Goal: Task Accomplishment & Management: Complete application form

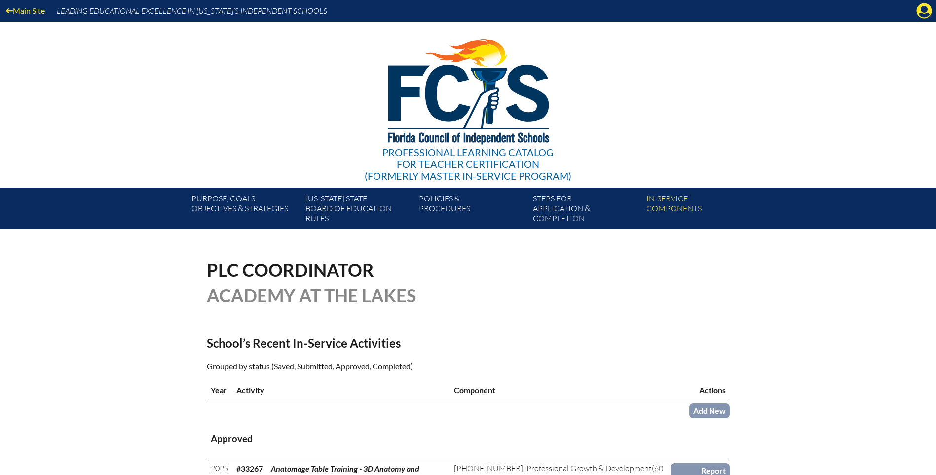
scroll to position [197, 0]
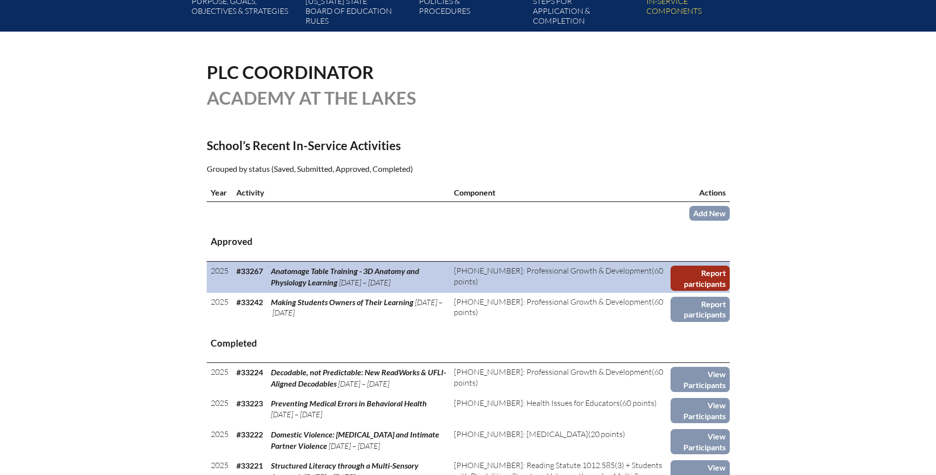
click at [699, 272] on link "Report participants" at bounding box center [700, 278] width 59 height 25
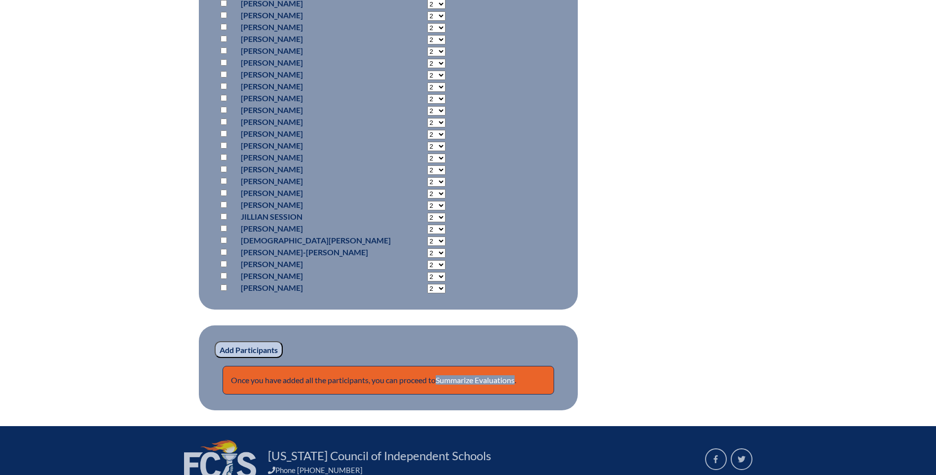
scroll to position [543, 0]
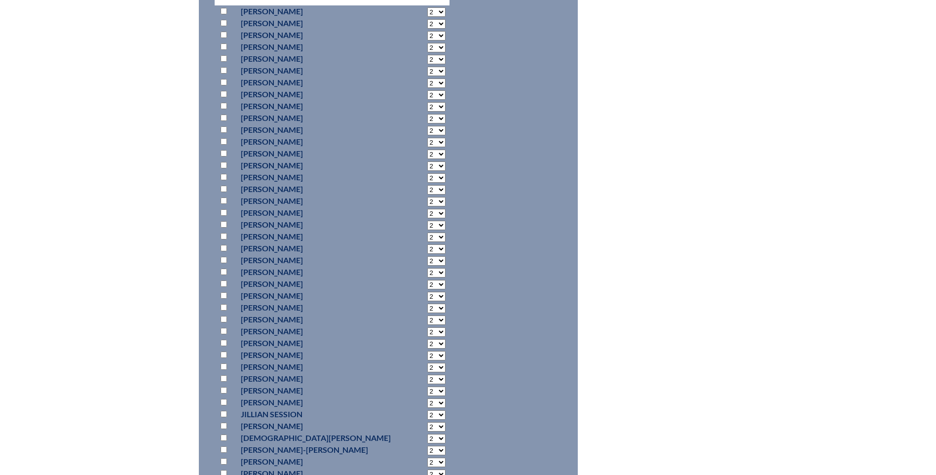
click at [224, 306] on input "checkbox" at bounding box center [224, 307] width 6 height 6
checkbox input "true"
click at [222, 294] on input "checkbox" at bounding box center [224, 295] width 6 height 6
checkbox input "true"
click at [224, 242] on p at bounding box center [226, 248] width 14 height 12
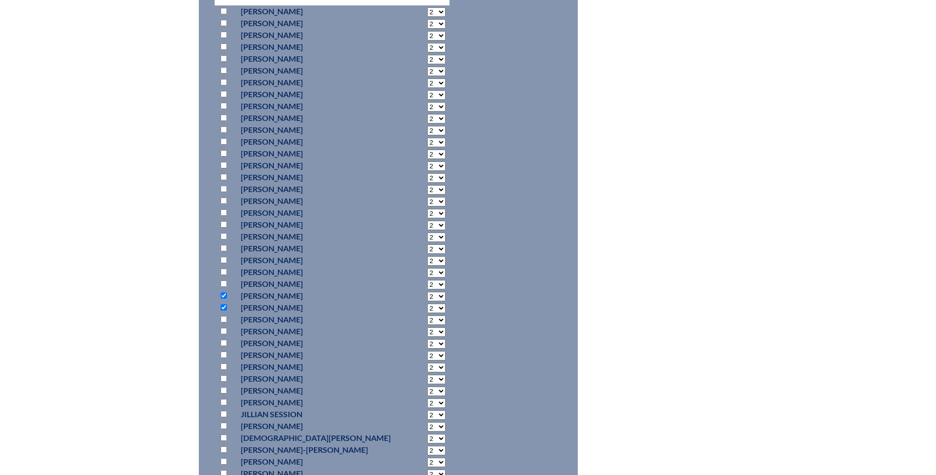
click at [224, 246] on input "checkbox" at bounding box center [224, 248] width 6 height 6
checkbox input "true"
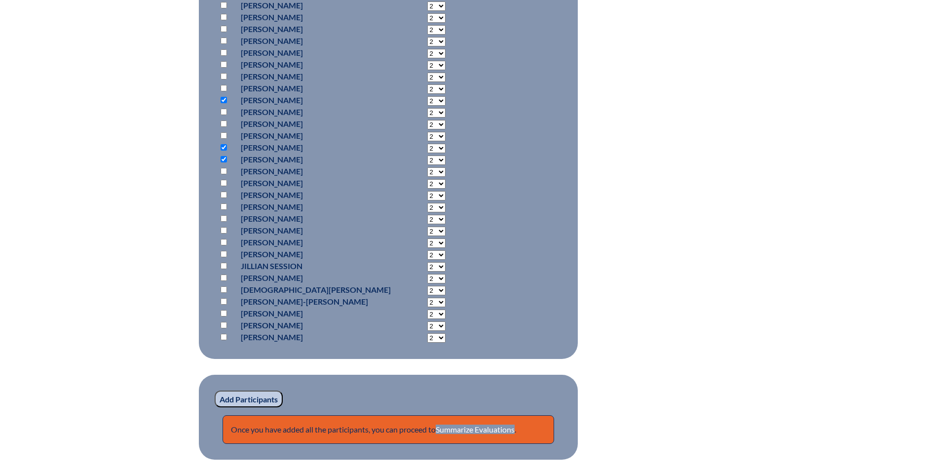
scroll to position [740, 0]
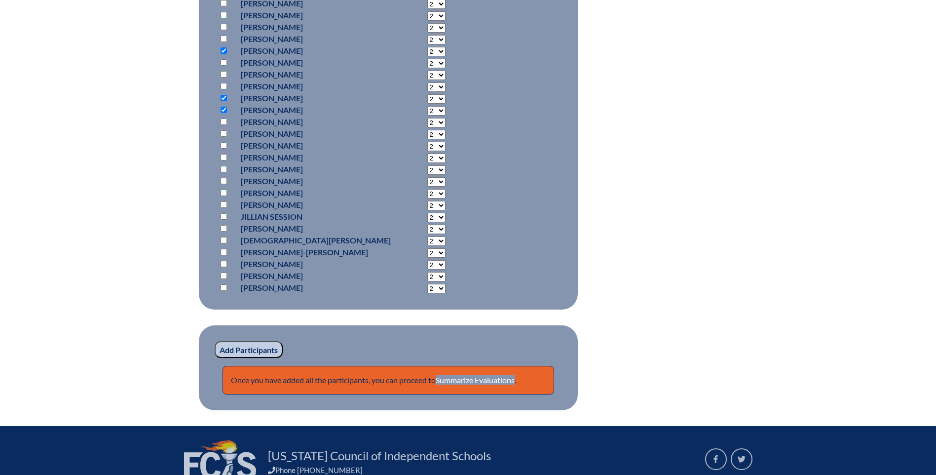
click at [263, 347] on input "Add Participants" at bounding box center [249, 349] width 68 height 17
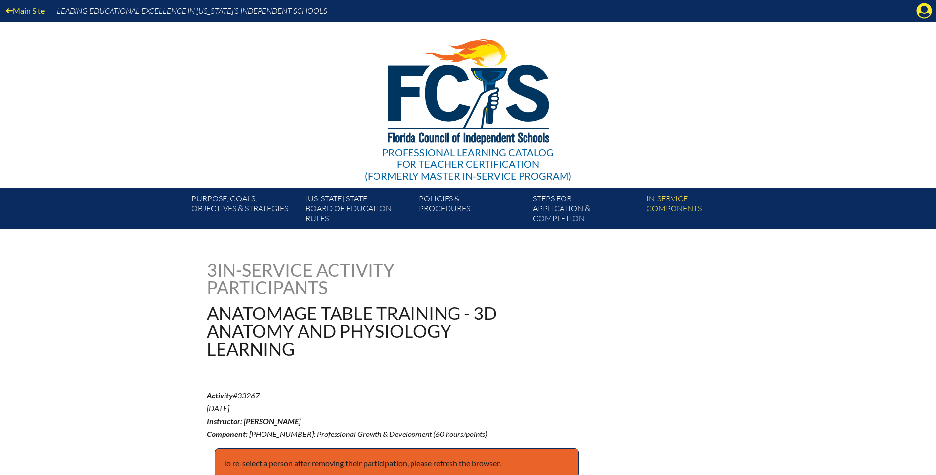
scroll to position [828, 0]
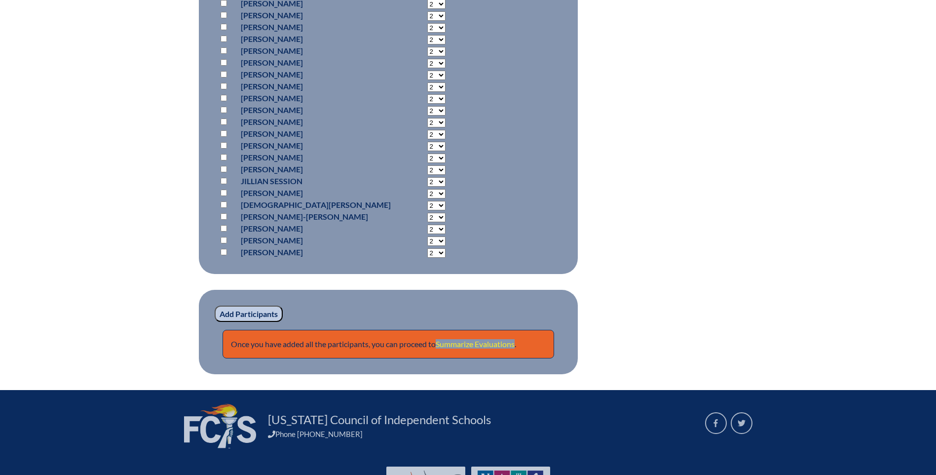
click at [459, 339] on link "Summarize Evaluations" at bounding box center [475, 343] width 79 height 9
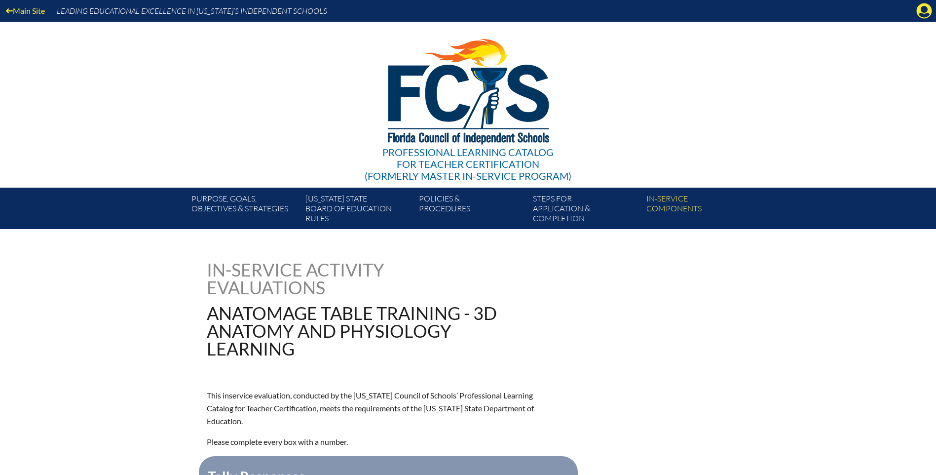
scroll to position [197, 0]
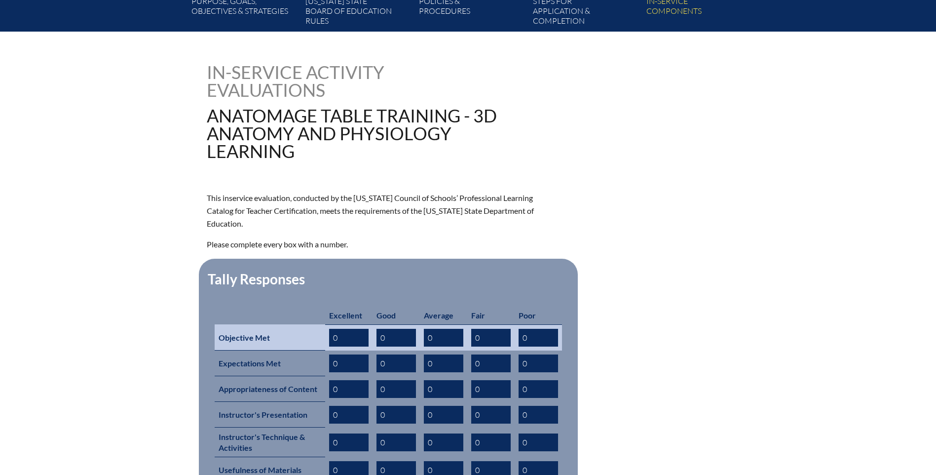
drag, startPoint x: 327, startPoint y: 329, endPoint x: 322, endPoint y: 328, distance: 5.0
click at [324, 328] on tr "Objective Met 0 0 0 0 0" at bounding box center [388, 337] width 347 height 26
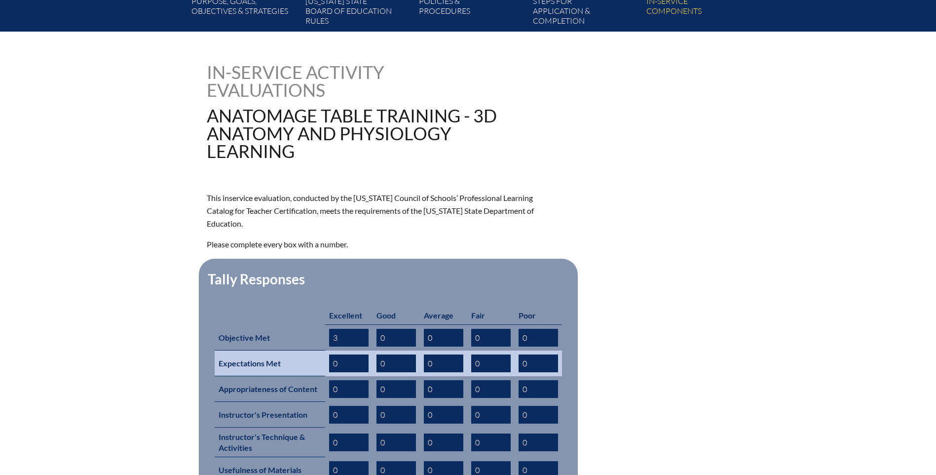
type input "3"
drag, startPoint x: 334, startPoint y: 347, endPoint x: 342, endPoint y: 347, distance: 8.0
click at [342, 354] on input "0" at bounding box center [348, 363] width 39 height 18
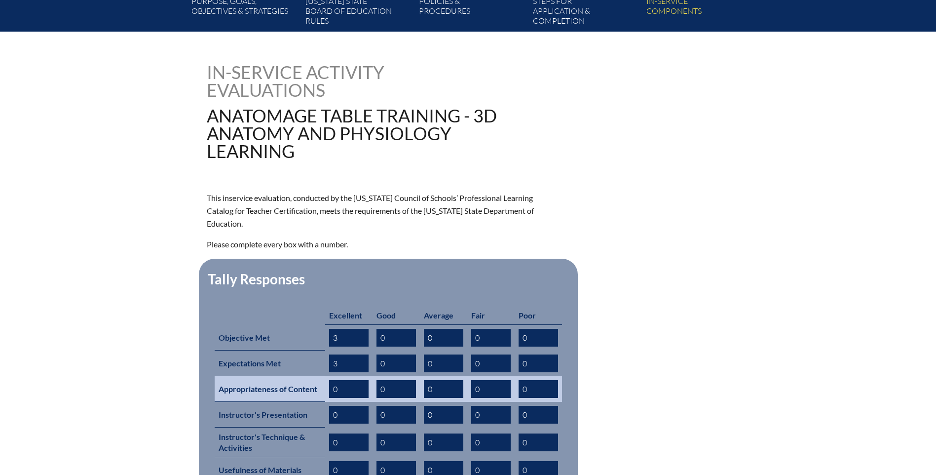
type input "3"
drag, startPoint x: 331, startPoint y: 370, endPoint x: 358, endPoint y: 369, distance: 27.7
click at [358, 380] on input "0" at bounding box center [348, 389] width 39 height 18
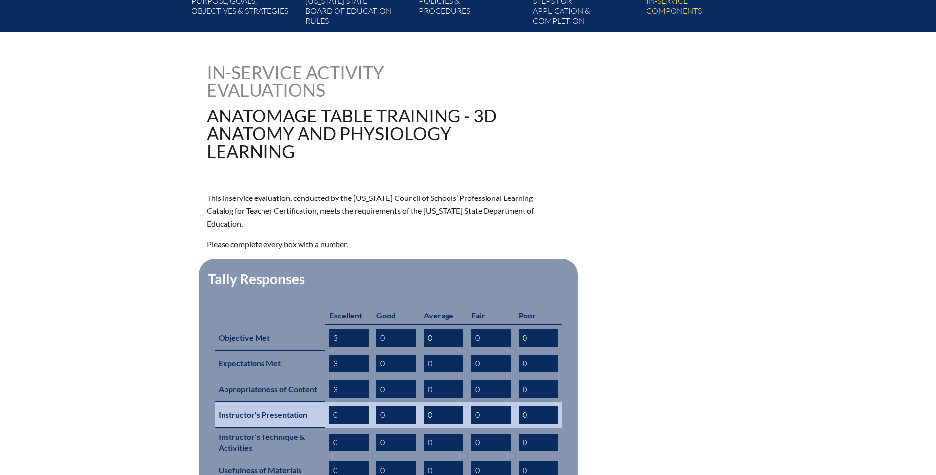
type input "3"
drag, startPoint x: 332, startPoint y: 396, endPoint x: 346, endPoint y: 397, distance: 13.9
click at [346, 406] on input "0" at bounding box center [348, 415] width 39 height 18
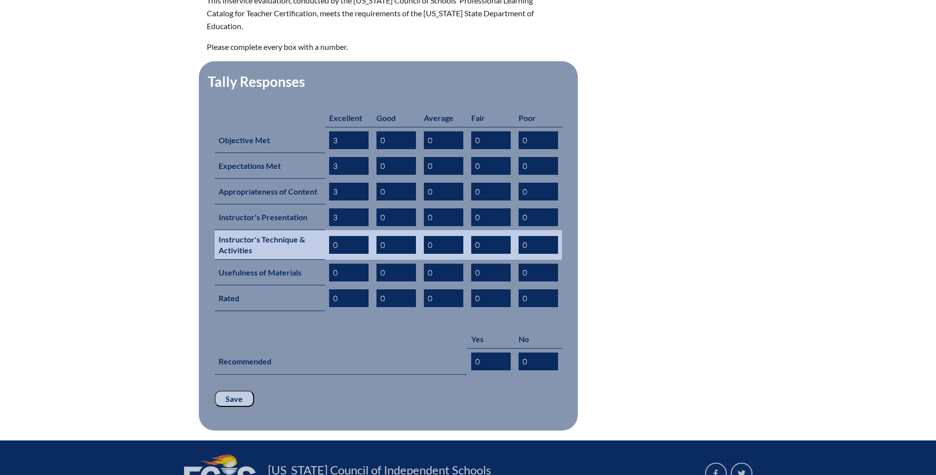
type input "3"
drag, startPoint x: 334, startPoint y: 229, endPoint x: 349, endPoint y: 228, distance: 15.3
click at [349, 236] on input "0" at bounding box center [348, 245] width 39 height 18
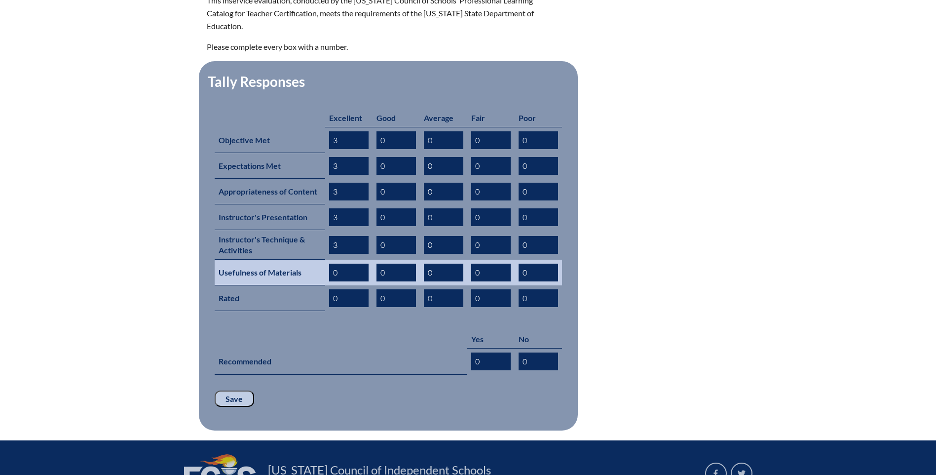
type input "3"
click at [331, 260] on td "0" at bounding box center [348, 273] width 47 height 26
drag, startPoint x: 331, startPoint y: 255, endPoint x: 345, endPoint y: 256, distance: 13.3
click at [345, 264] on input "0" at bounding box center [348, 273] width 39 height 18
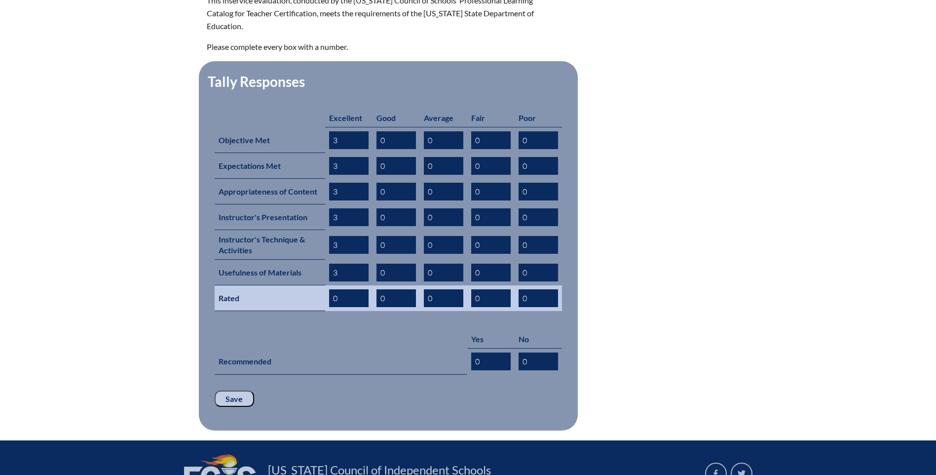
type input "3"
drag, startPoint x: 332, startPoint y: 281, endPoint x: 349, endPoint y: 282, distance: 17.8
click at [348, 289] on input "0" at bounding box center [348, 298] width 39 height 18
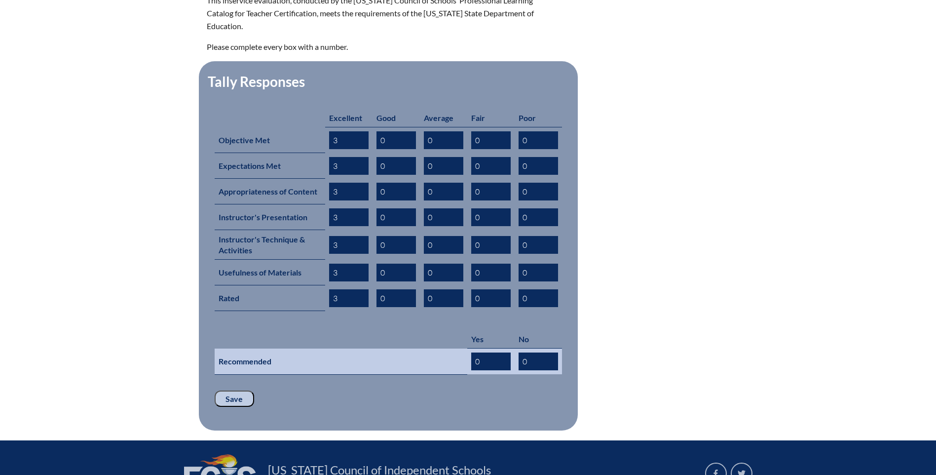
type input "3"
drag, startPoint x: 487, startPoint y: 345, endPoint x: 470, endPoint y: 347, distance: 17.4
click at [470, 348] on td "0" at bounding box center [490, 361] width 47 height 26
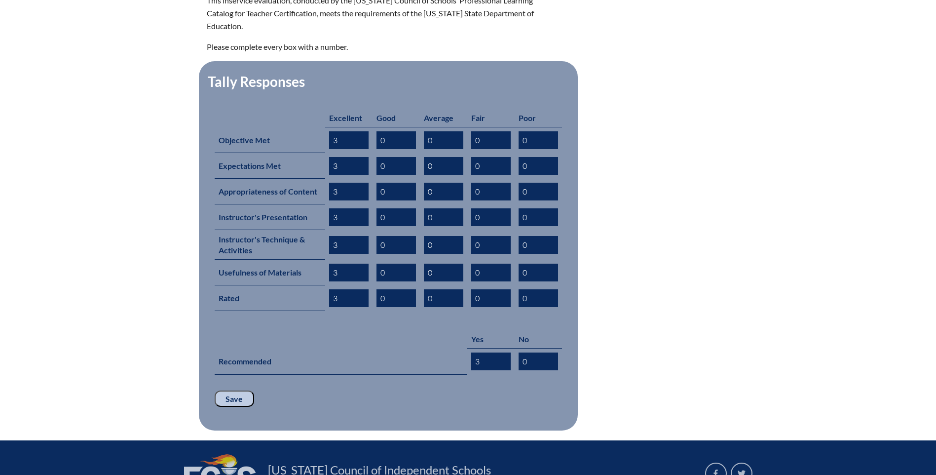
type input "3"
click at [224, 390] on input "Save" at bounding box center [234, 398] width 39 height 17
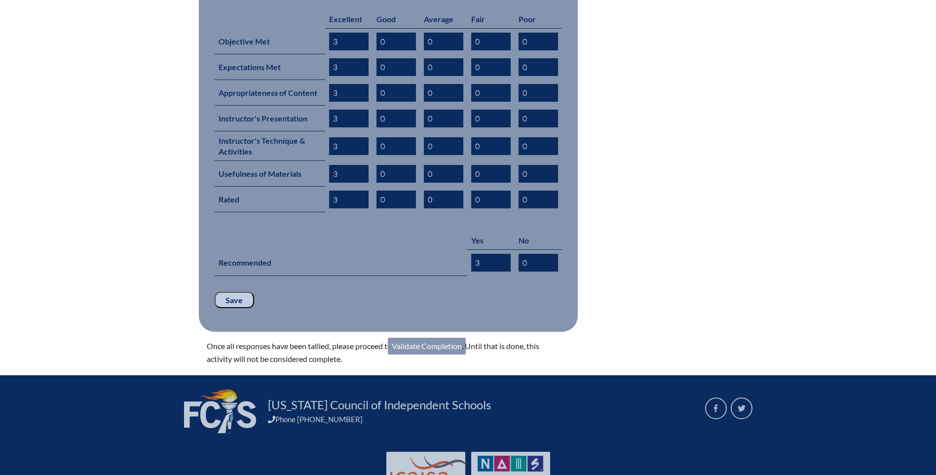
scroll to position [519, 0]
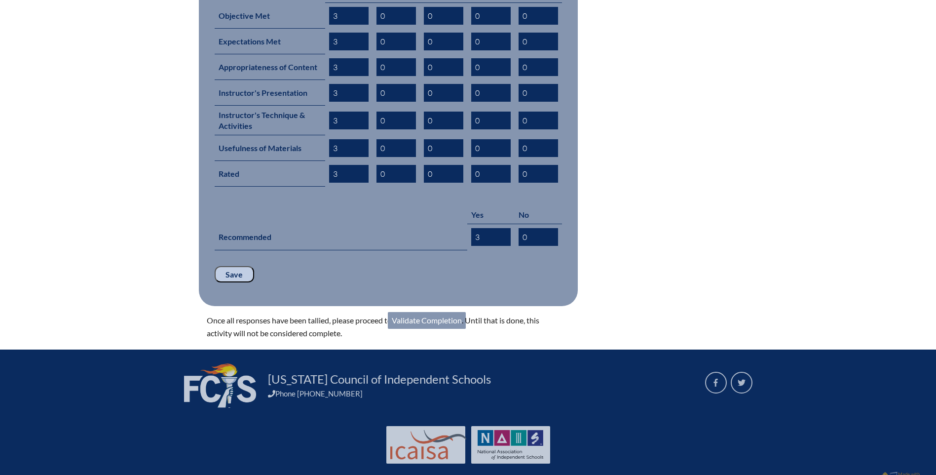
click at [429, 312] on link "Validate Completion" at bounding box center [427, 320] width 78 height 17
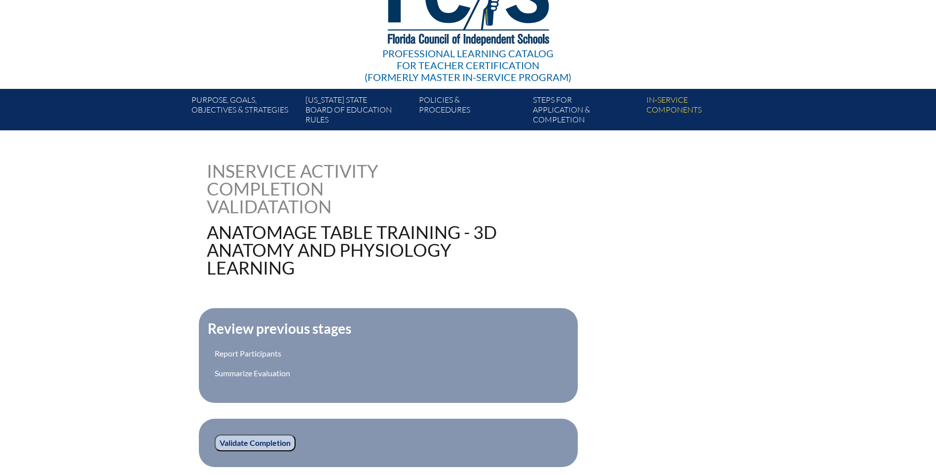
scroll to position [148, 0]
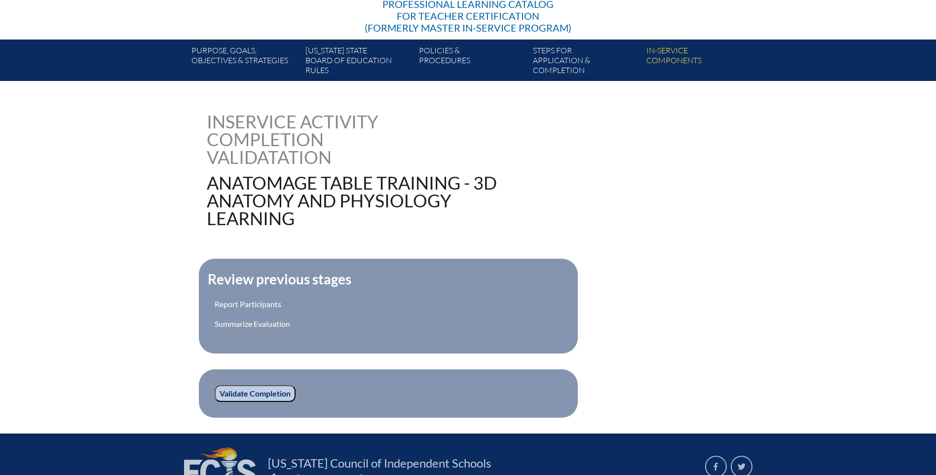
click at [256, 397] on input "Validate Completion" at bounding box center [255, 393] width 81 height 17
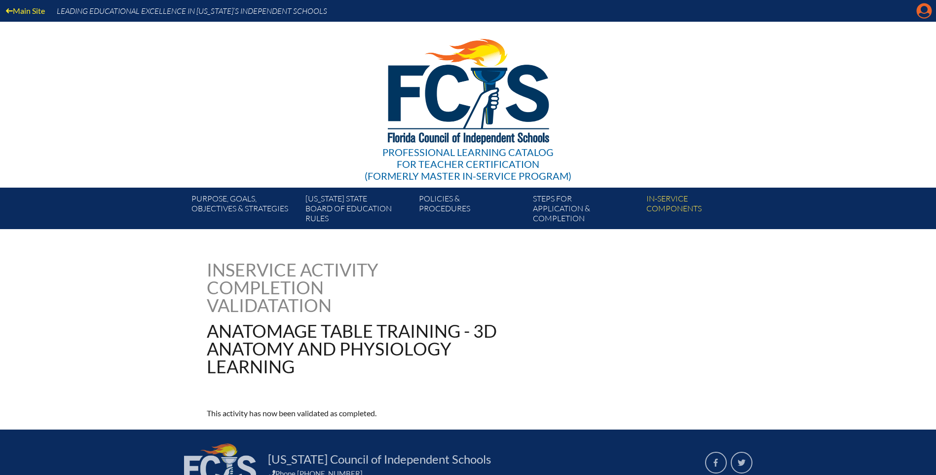
click at [924, 9] on icon "Manage account" at bounding box center [925, 11] width 16 height 16
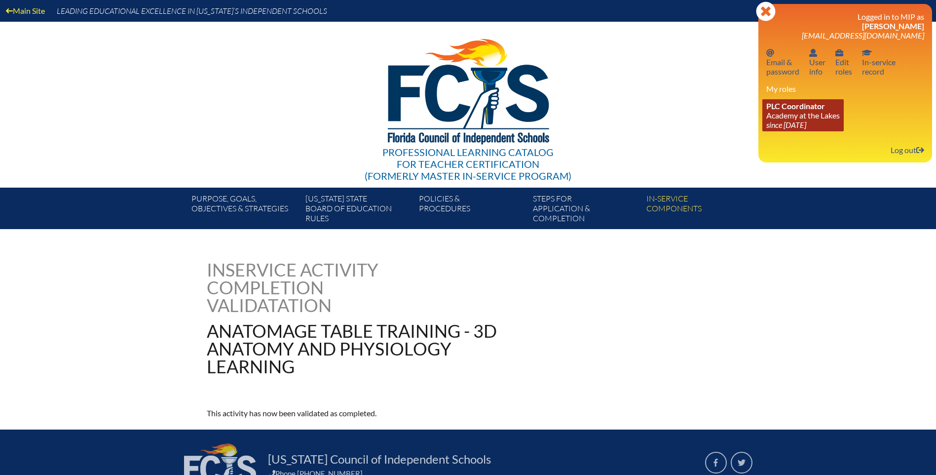
click at [785, 118] on link "PLC Coordinator Academy at the Lakes since [DATE]" at bounding box center [803, 115] width 81 height 32
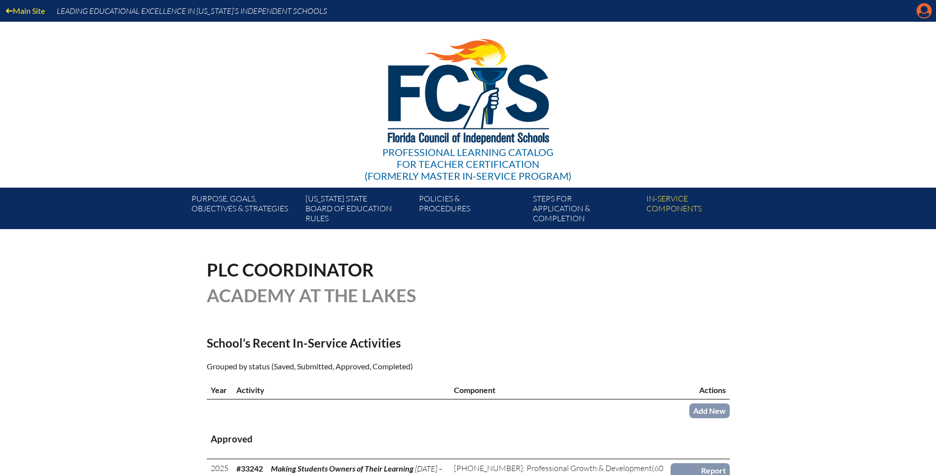
click at [920, 13] on icon "Manage account" at bounding box center [925, 11] width 16 height 16
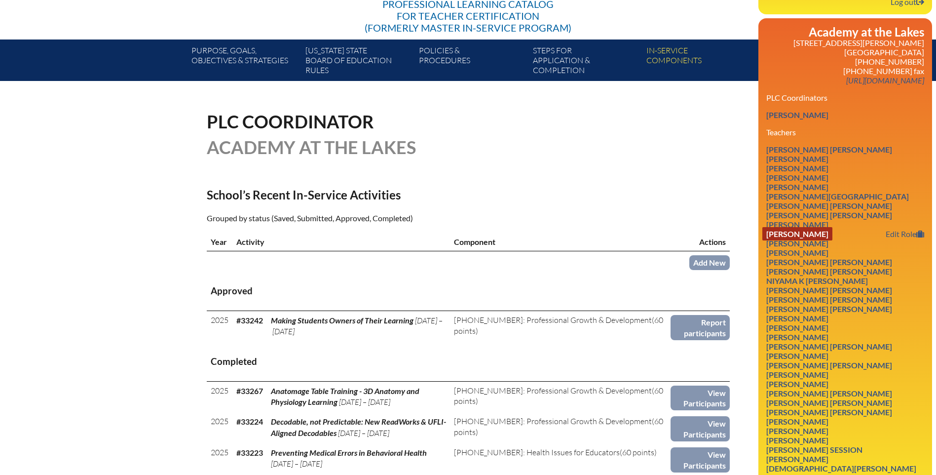
scroll to position [197, 0]
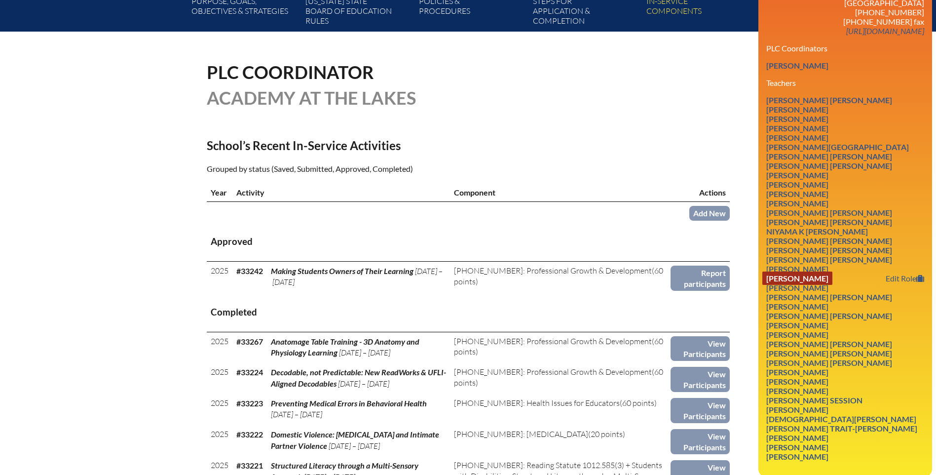
click at [814, 278] on link "Deborah Ellen Hutner" at bounding box center [798, 277] width 70 height 13
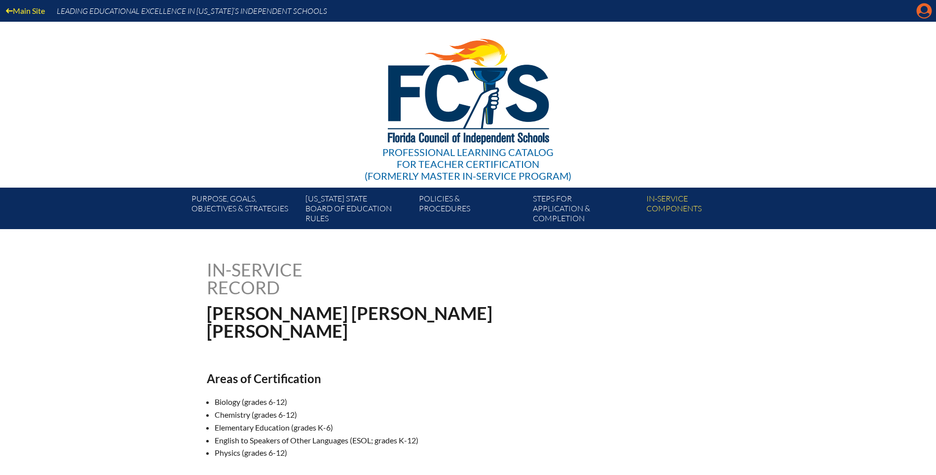
click at [929, 10] on icon at bounding box center [924, 10] width 15 height 15
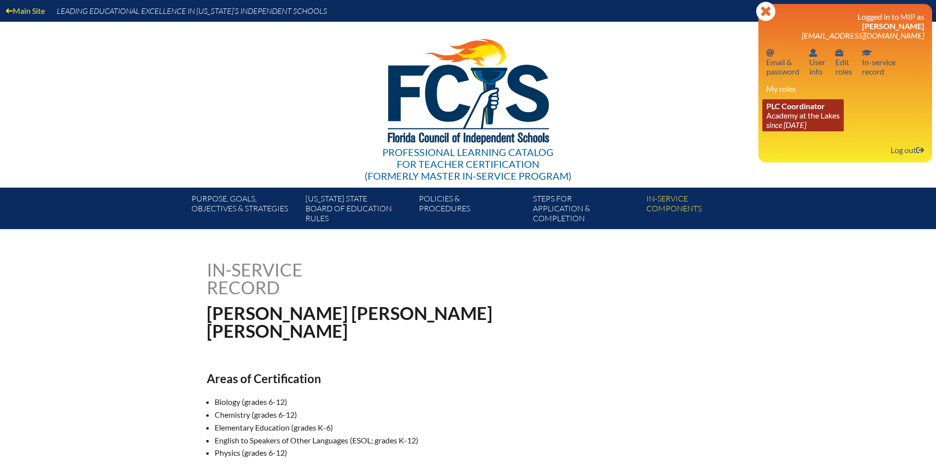
click at [776, 127] on icon "since [DATE]" at bounding box center [787, 124] width 40 height 9
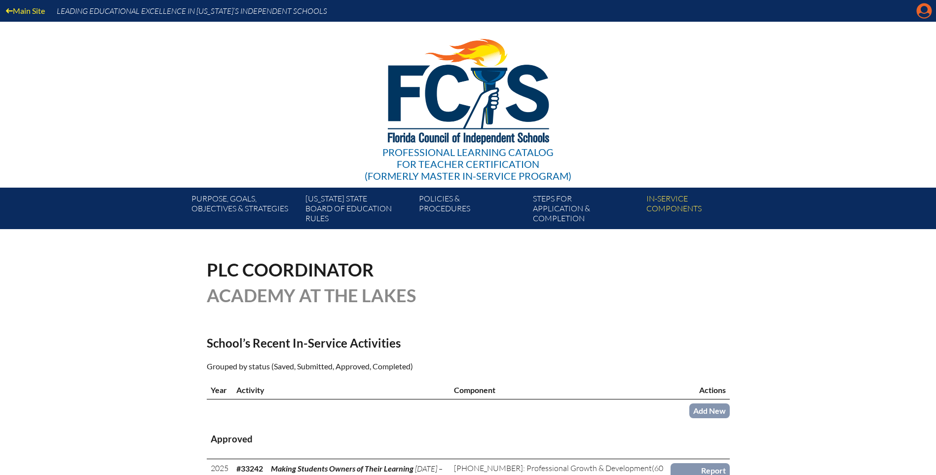
click at [919, 11] on icon at bounding box center [924, 10] width 15 height 15
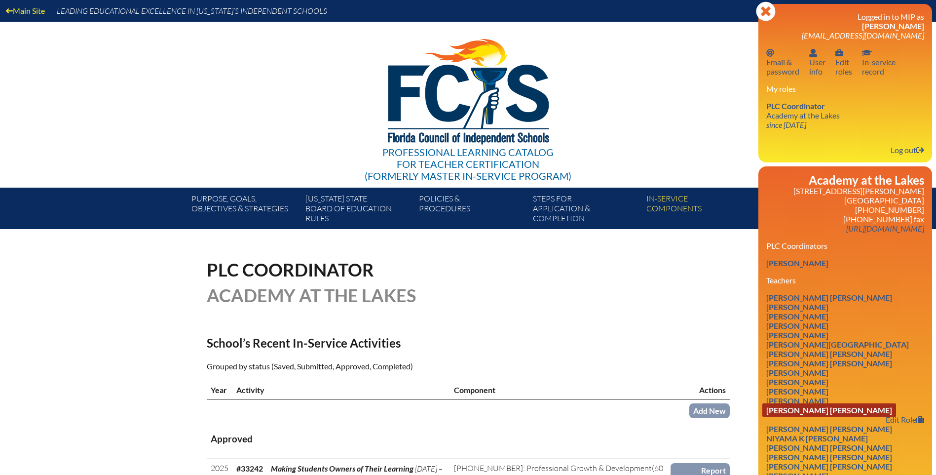
scroll to position [148, 0]
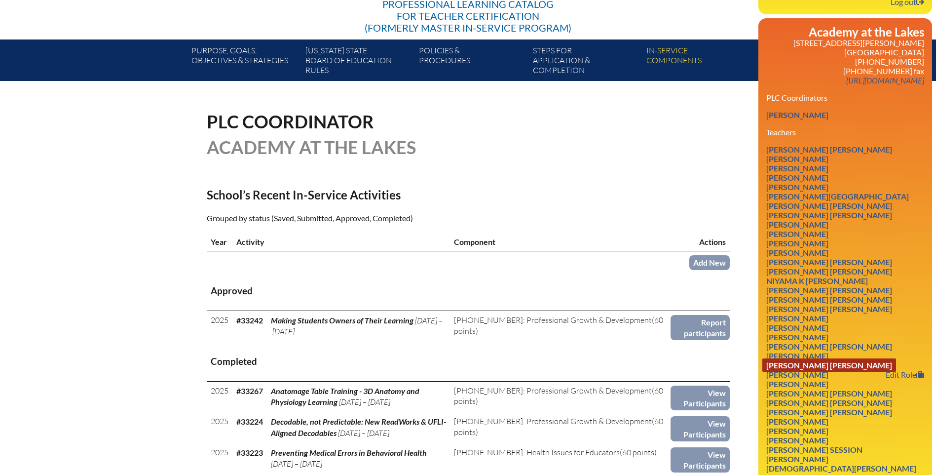
click at [801, 362] on link "[PERSON_NAME] [PERSON_NAME]" at bounding box center [830, 364] width 134 height 13
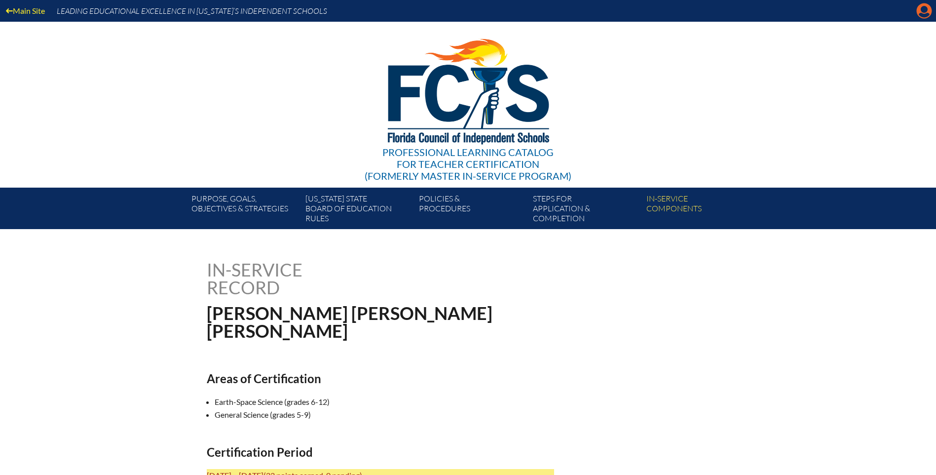
click at [920, 13] on icon "Manage account" at bounding box center [925, 11] width 16 height 16
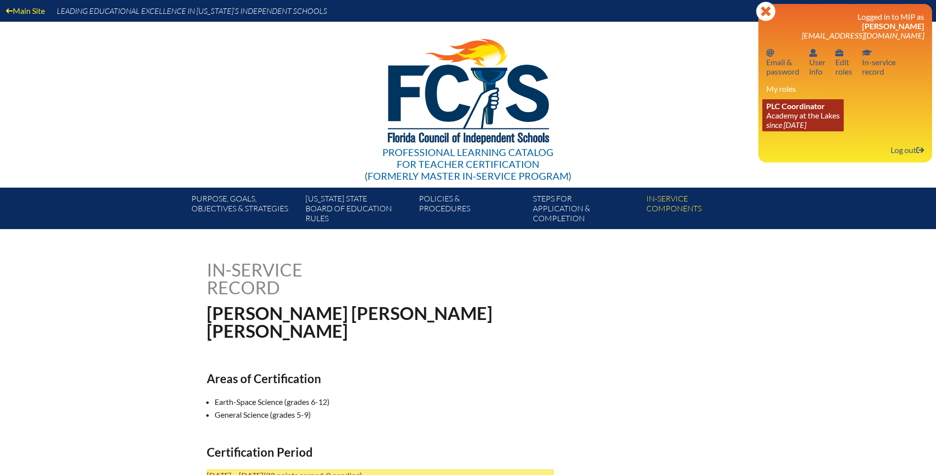
click at [814, 116] on link "PLC Coordinator Academy at the Lakes since [DATE]" at bounding box center [803, 115] width 81 height 32
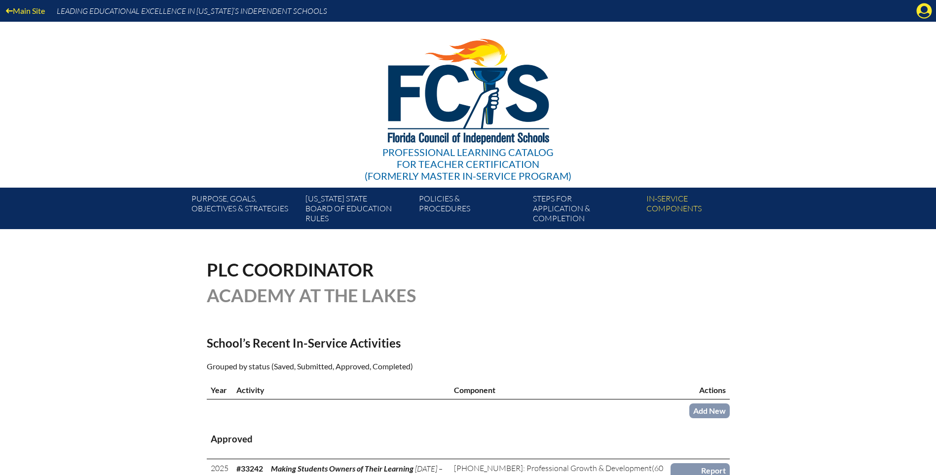
click at [914, 12] on div "Main Site Leading Educational Excellence in [US_STATE]’s Independent Schools" at bounding box center [468, 11] width 936 height 22
click at [924, 10] on icon "Manage account" at bounding box center [925, 11] width 16 height 16
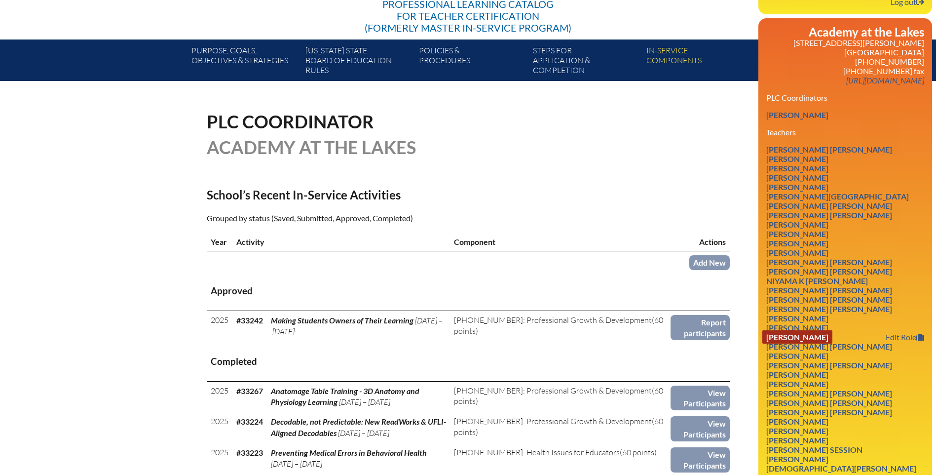
scroll to position [247, 0]
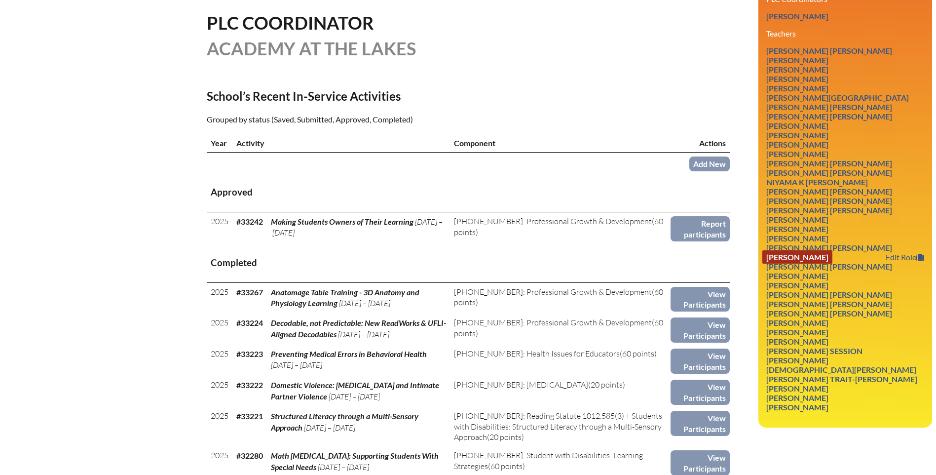
click at [810, 258] on link "[PERSON_NAME]" at bounding box center [798, 256] width 70 height 13
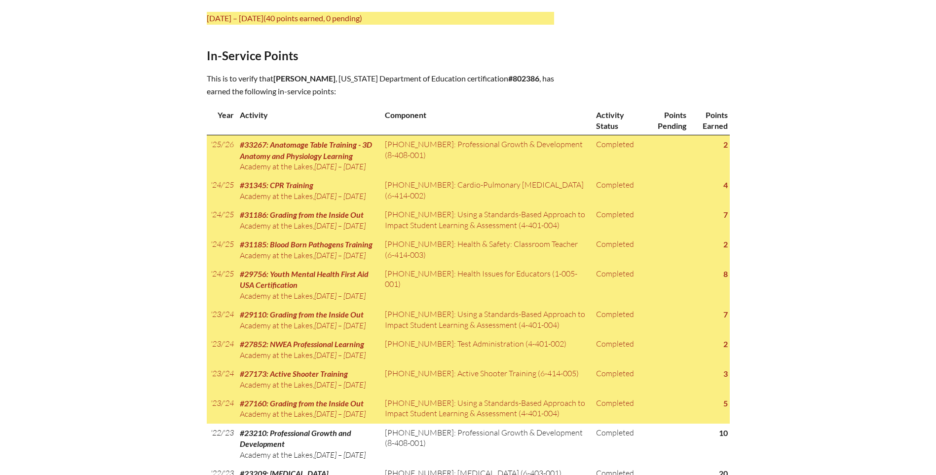
scroll to position [346, 0]
